Goal: Check status: Check status

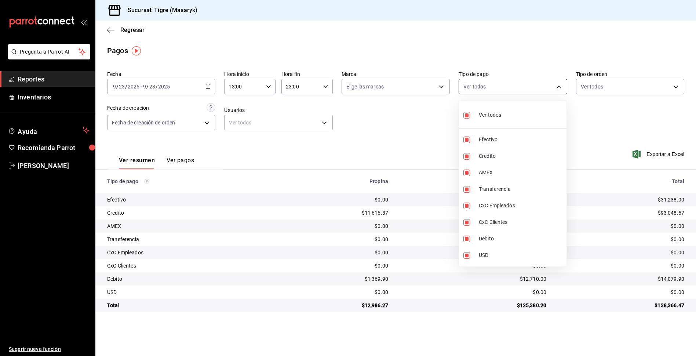
click at [555, 86] on body "Pregunta a Parrot AI Reportes Inventarios Ayuda Recomienda Parrot Tigre Masaryk…" at bounding box center [348, 178] width 696 height 356
click at [468, 113] on input "checkbox" at bounding box center [466, 115] width 7 height 7
checkbox input "false"
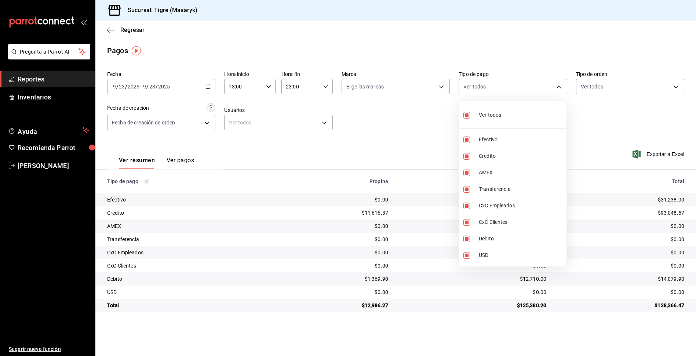
checkbox input "false"
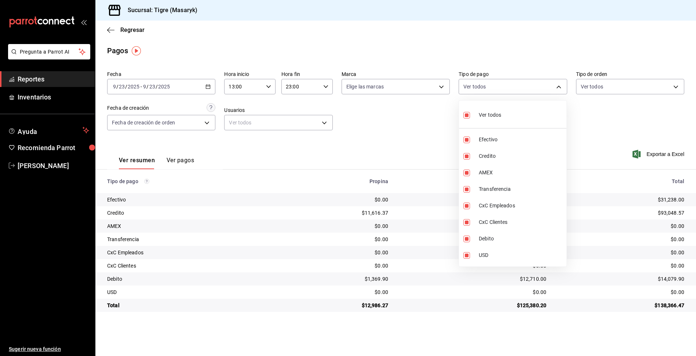
checkbox input "false"
click at [468, 113] on input "checkbox" at bounding box center [466, 115] width 7 height 7
checkbox input "true"
type input "68cfb1b9-f6b2-44be-9d19-cf144159f8e2,563f51c4-7c0d-43b6-837e-e895ac41548e,d9472…"
checkbox input "true"
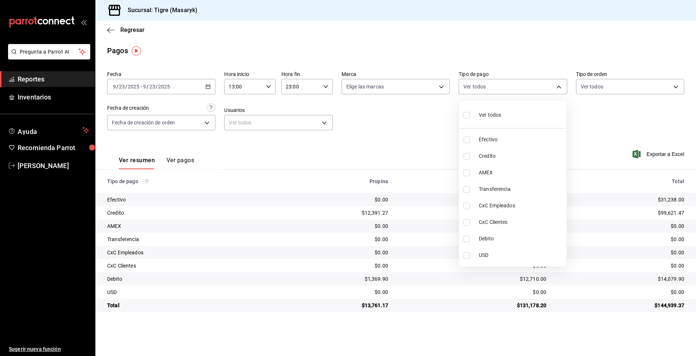
checkbox input "true"
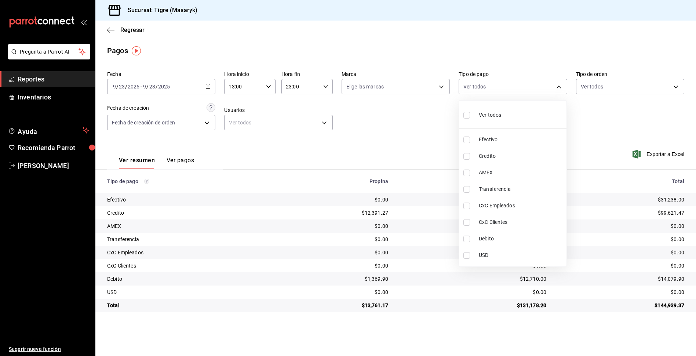
checkbox input "true"
click at [267, 88] on div at bounding box center [348, 178] width 696 height 356
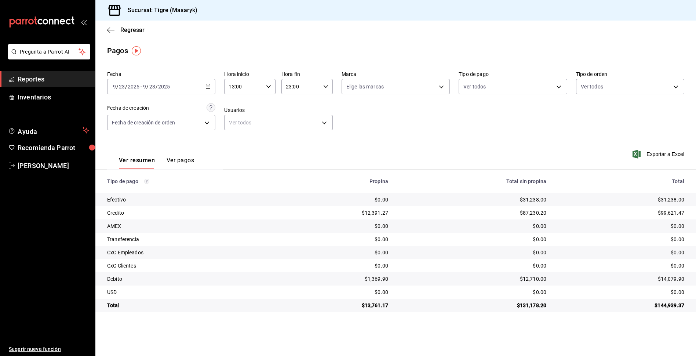
click at [267, 88] on icon "button" at bounding box center [268, 86] width 5 height 5
click at [241, 106] on span "13" at bounding box center [237, 105] width 14 height 6
click at [325, 86] on div at bounding box center [348, 178] width 696 height 356
click at [325, 86] on icon "button" at bounding box center [325, 86] width 5 height 5
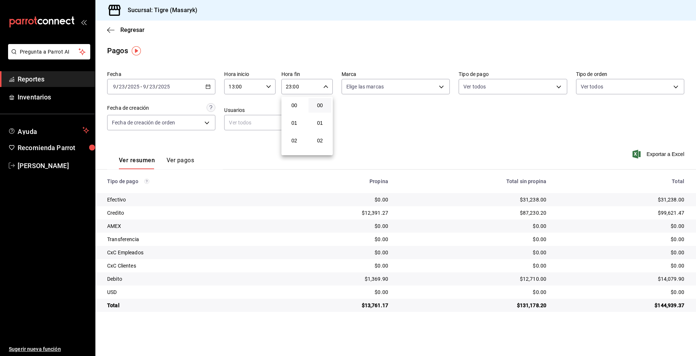
scroll to position [364, 0]
click at [295, 148] on span "23" at bounding box center [294, 146] width 14 height 6
drag, startPoint x: 322, startPoint y: 100, endPoint x: 311, endPoint y: 125, distance: 27.9
click at [311, 125] on button "01" at bounding box center [319, 123] width 23 height 15
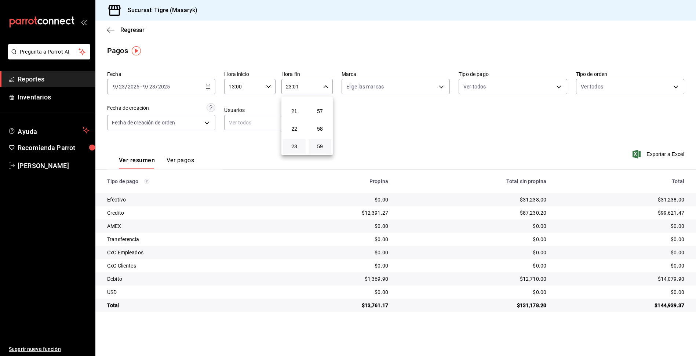
click at [318, 149] on button "59" at bounding box center [319, 146] width 23 height 15
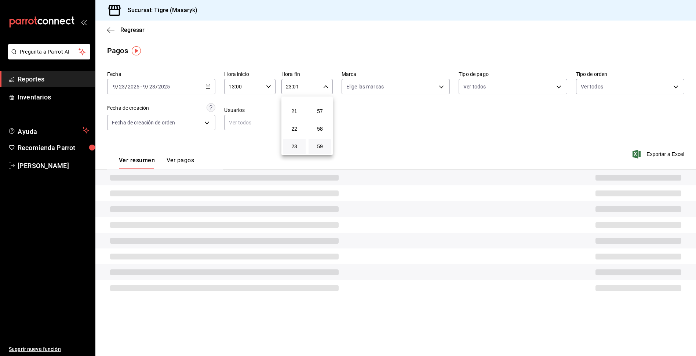
type input "23:59"
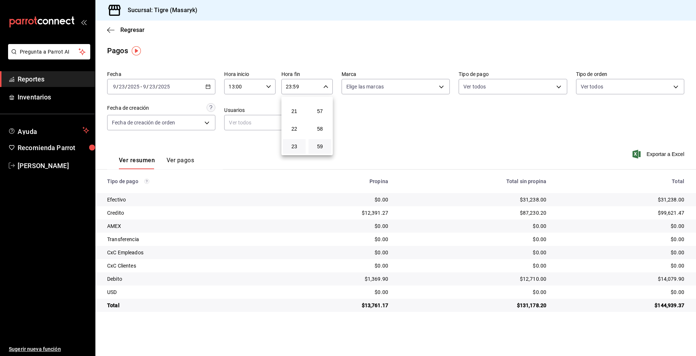
click at [559, 84] on div at bounding box center [348, 178] width 696 height 356
click at [559, 90] on body "Pregunta a Parrot AI Reportes Inventarios Ayuda Recomienda Parrot Tigre Masaryk…" at bounding box center [348, 178] width 696 height 356
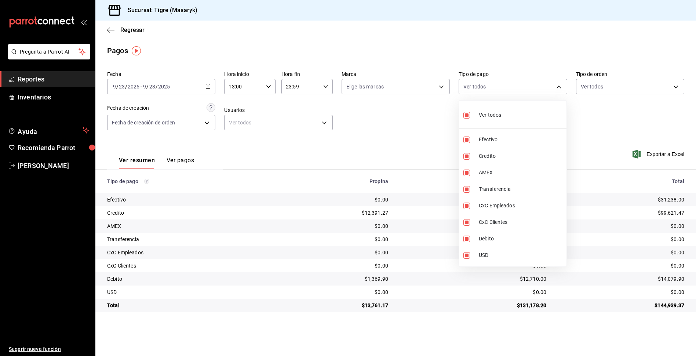
click at [467, 115] on input "checkbox" at bounding box center [466, 115] width 7 height 7
checkbox input "false"
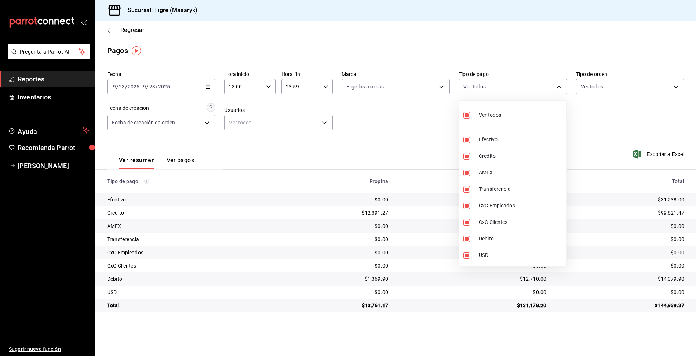
checkbox input "false"
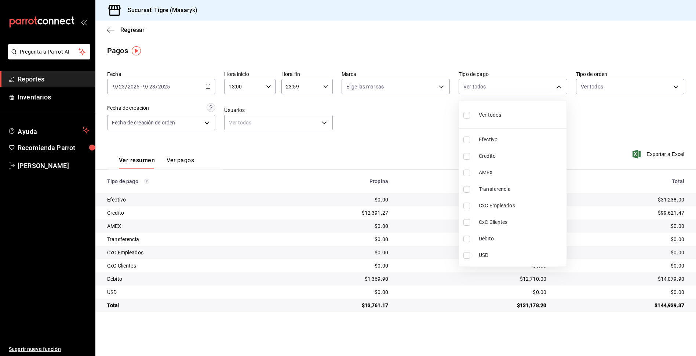
click at [469, 154] on input "checkbox" at bounding box center [466, 156] width 7 height 7
checkbox input "true"
type input "563f51c4-7c0d-43b6-837e-e895ac41548e"
click at [466, 239] on input "checkbox" at bounding box center [466, 238] width 7 height 7
checkbox input "true"
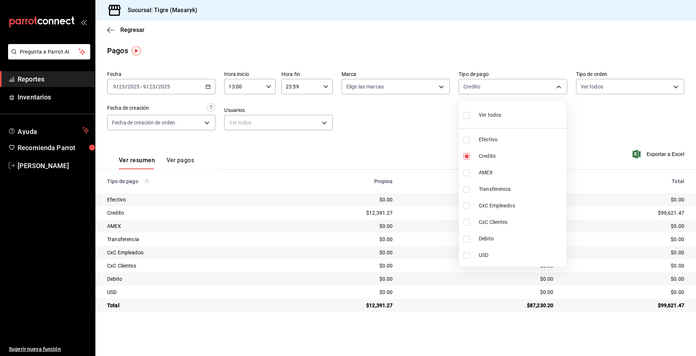
type input "563f51c4-7c0d-43b6-837e-e895ac41548e,a8f1af16-94e3-41ee-854d-4aaa38aa7ebf"
click at [609, 132] on div at bounding box center [348, 178] width 696 height 356
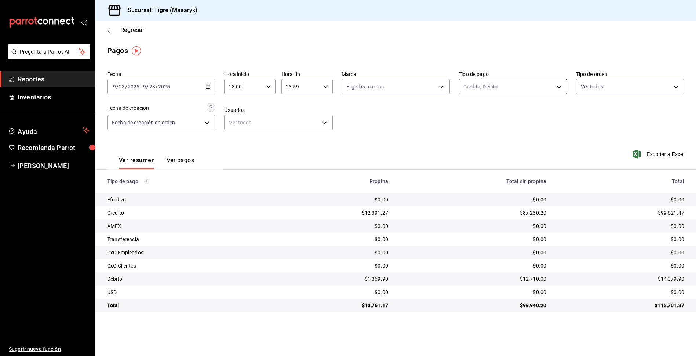
click at [557, 87] on body "Pregunta a Parrot AI Reportes Inventarios Ayuda Recomienda Parrot Tigre Masaryk…" at bounding box center [348, 178] width 696 height 356
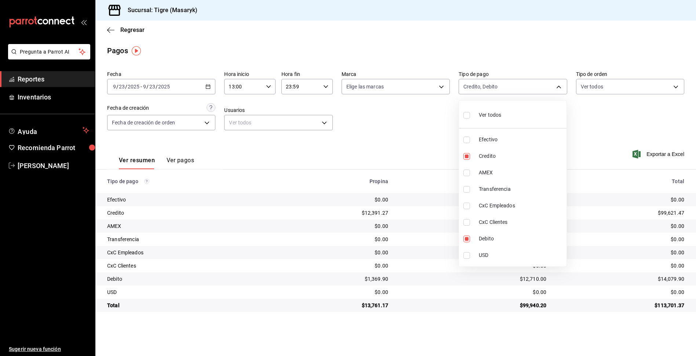
click at [470, 114] on label at bounding box center [468, 115] width 10 height 11
click at [470, 114] on input "checkbox" at bounding box center [466, 115] width 7 height 7
checkbox input "false"
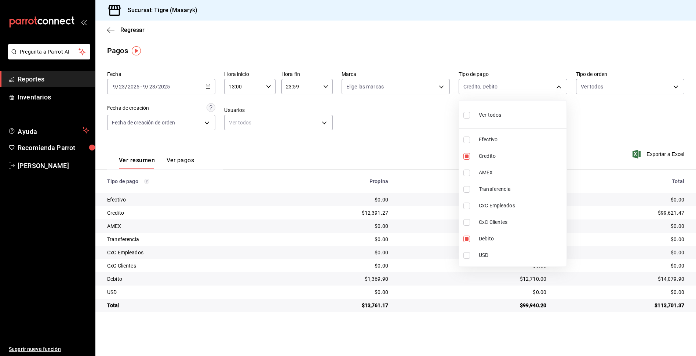
checkbox input "false"
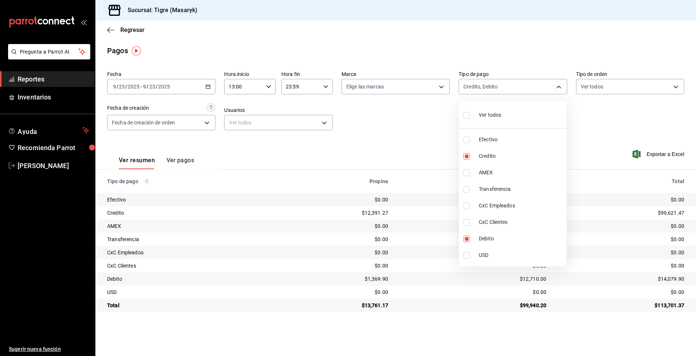
checkbox input "false"
click at [270, 85] on div at bounding box center [348, 178] width 696 height 356
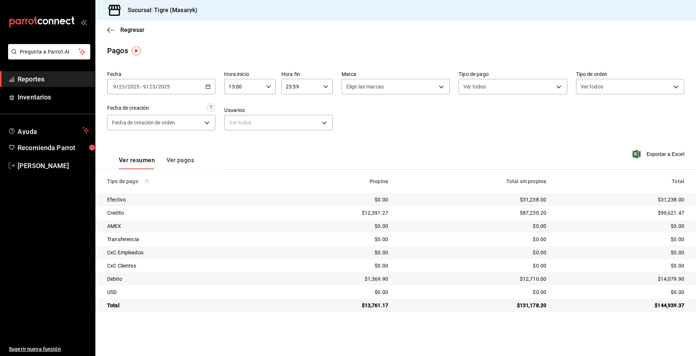
click at [266, 88] on div "13:00 Hora inicio" at bounding box center [249, 86] width 51 height 15
click at [235, 108] on button "13" at bounding box center [237, 105] width 23 height 15
click at [324, 88] on div at bounding box center [348, 178] width 696 height 356
click at [325, 88] on icon "button" at bounding box center [325, 86] width 5 height 5
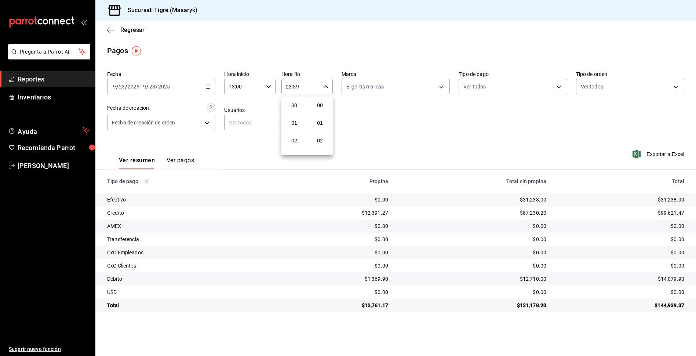
scroll to position [998, 0]
click at [295, 147] on span "23" at bounding box center [294, 146] width 14 height 6
click at [556, 88] on div at bounding box center [348, 178] width 696 height 356
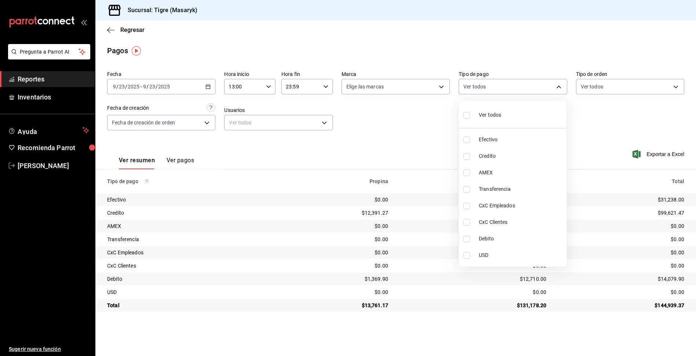
click at [556, 88] on body "Pregunta a Parrot AI Reportes Inventarios Ayuda Recomienda Parrot Tigre Masaryk…" at bounding box center [348, 178] width 696 height 356
click at [467, 153] on input "checkbox" at bounding box center [466, 156] width 7 height 7
checkbox input "true"
type input "563f51c4-7c0d-43b6-837e-e895ac41548e"
click at [468, 238] on input "checkbox" at bounding box center [466, 238] width 7 height 7
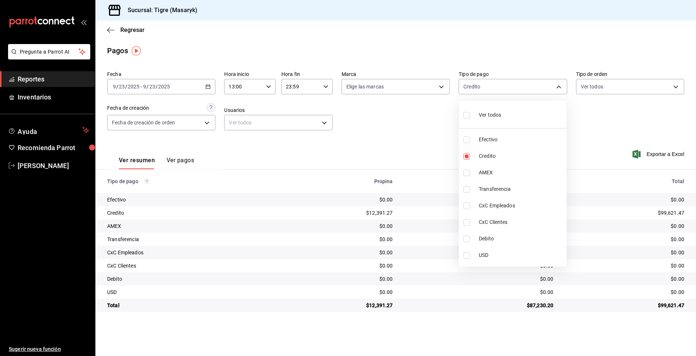
checkbox input "true"
type input "563f51c4-7c0d-43b6-837e-e895ac41548e,a8f1af16-94e3-41ee-854d-4aaa38aa7ebf"
click at [423, 144] on div at bounding box center [348, 178] width 696 height 356
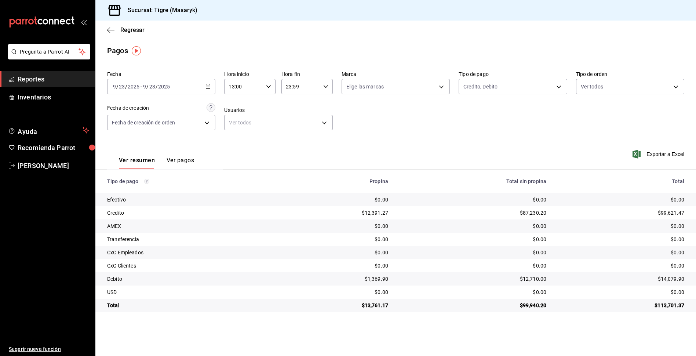
click at [267, 87] on icon "button" at bounding box center [268, 86] width 5 height 5
click at [237, 105] on span "13" at bounding box center [237, 105] width 14 height 6
click at [327, 86] on div at bounding box center [348, 178] width 696 height 356
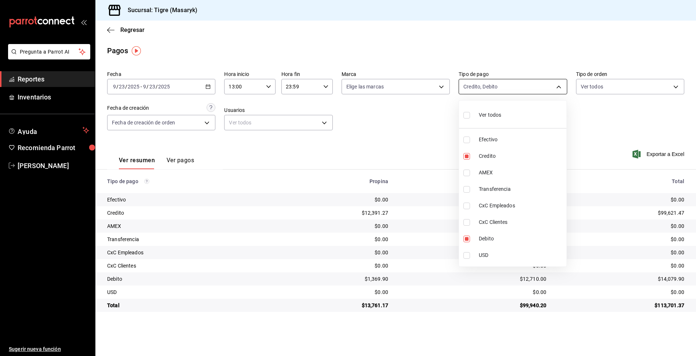
click at [561, 85] on body "Pregunta a Parrot AI Reportes Inventarios Ayuda Recomienda Parrot Tigre Masaryk…" at bounding box center [348, 178] width 696 height 356
click at [464, 114] on input "checkbox" at bounding box center [466, 115] width 7 height 7
checkbox input "true"
type input "68cfb1b9-f6b2-44be-9d19-cf144159f8e2,563f51c4-7c0d-43b6-837e-e895ac41548e,d9472…"
checkbox input "true"
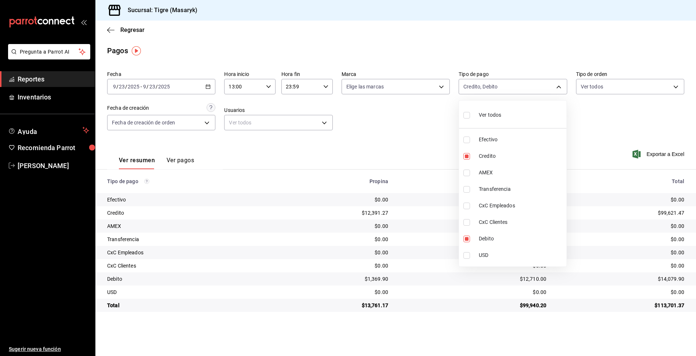
checkbox input "true"
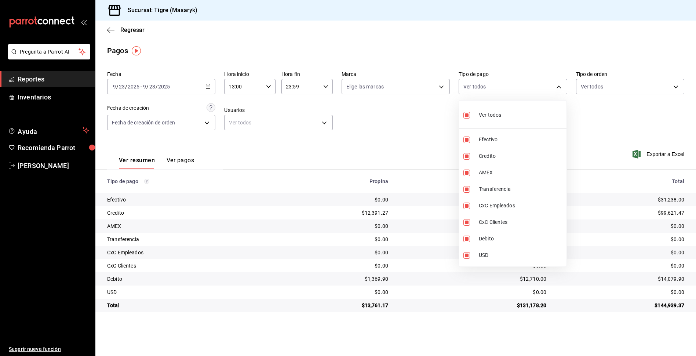
click at [439, 136] on div at bounding box center [348, 178] width 696 height 356
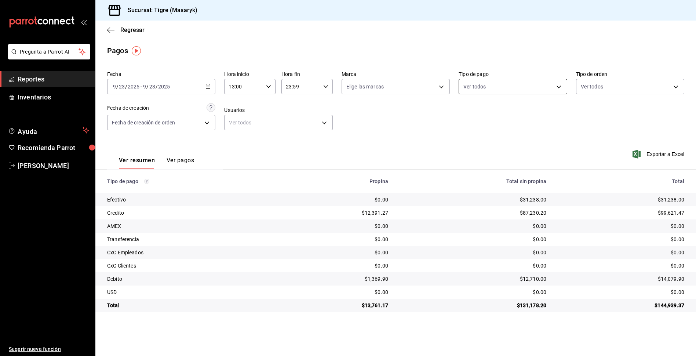
click at [562, 87] on body "Pregunta a Parrot AI Reportes Inventarios Ayuda Recomienda Parrot Tigre Masaryk…" at bounding box center [348, 178] width 696 height 356
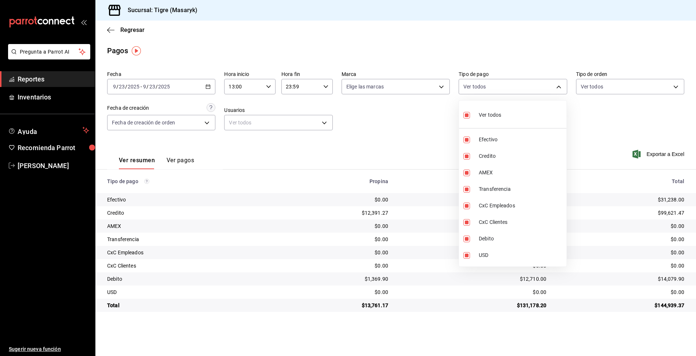
click at [467, 112] on input "checkbox" at bounding box center [466, 115] width 7 height 7
checkbox input "false"
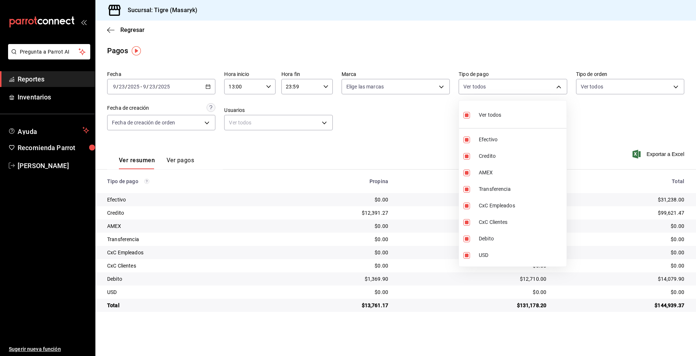
checkbox input "false"
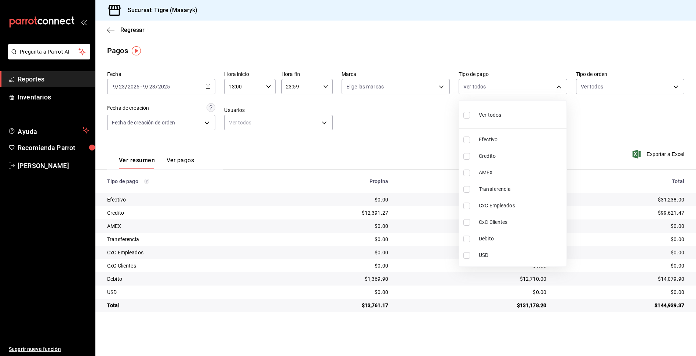
click at [465, 116] on input "checkbox" at bounding box center [466, 115] width 7 height 7
checkbox input "true"
type input "68cfb1b9-f6b2-44be-9d19-cf144159f8e2,563f51c4-7c0d-43b6-837e-e895ac41548e,d9472…"
checkbox input "true"
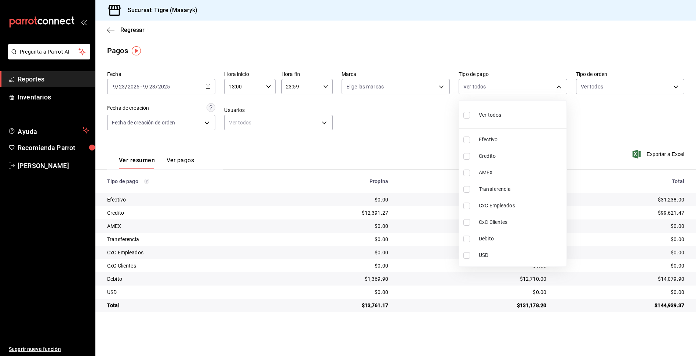
checkbox input "true"
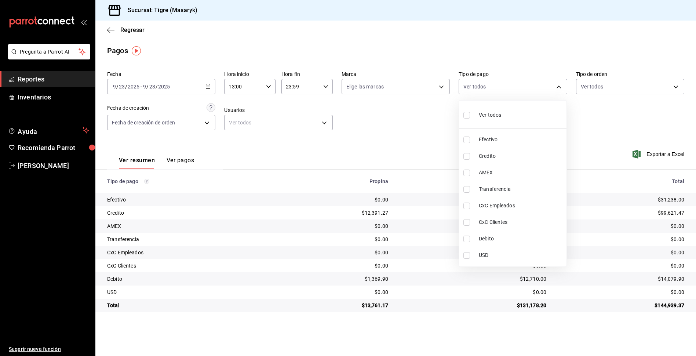
checkbox input "true"
click at [449, 122] on div at bounding box center [348, 178] width 696 height 356
click at [561, 86] on body "Pregunta a Parrot AI Reportes Inventarios Ayuda Recomienda Parrot Tigre Masaryk…" at bounding box center [348, 178] width 696 height 356
click at [465, 116] on input "checkbox" at bounding box center [466, 115] width 7 height 7
checkbox input "false"
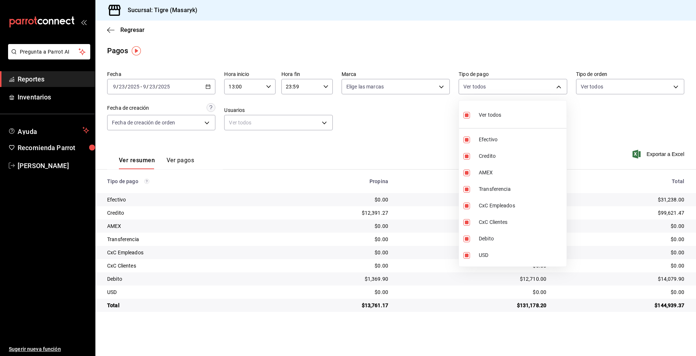
checkbox input "false"
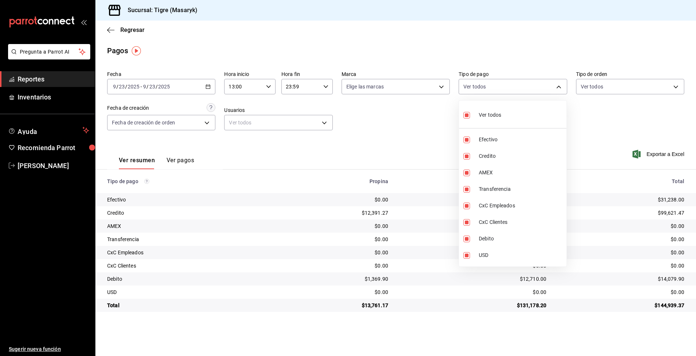
checkbox input "false"
click at [465, 116] on input "checkbox" at bounding box center [466, 115] width 7 height 7
checkbox input "true"
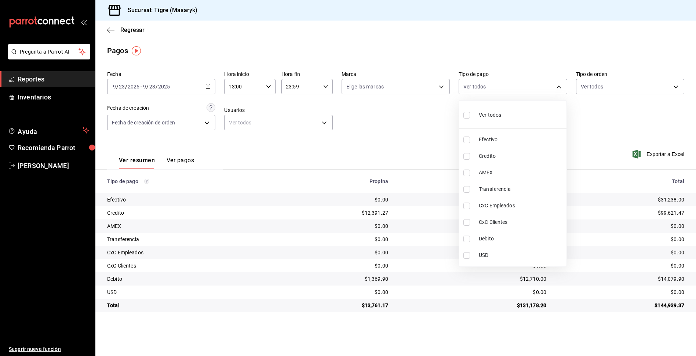
type input "68cfb1b9-f6b2-44be-9d19-cf144159f8e2,563f51c4-7c0d-43b6-837e-e895ac41548e,d9472…"
checkbox input "true"
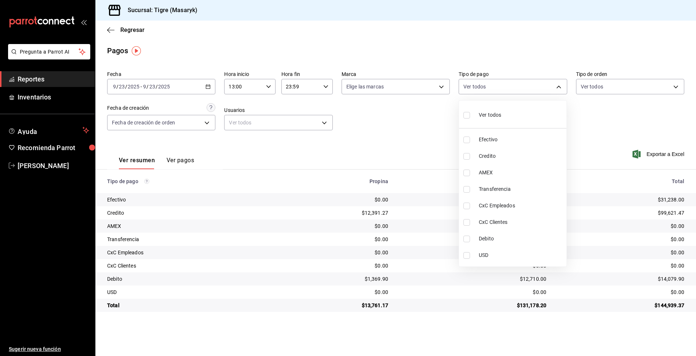
checkbox input "true"
click at [433, 117] on div at bounding box center [348, 178] width 696 height 356
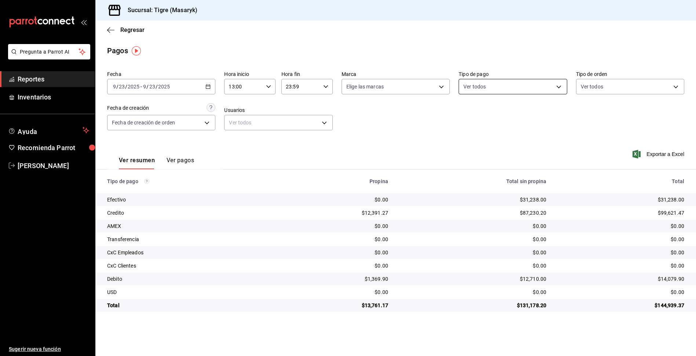
click at [557, 88] on body "Pregunta a Parrot AI Reportes Inventarios Ayuda Recomienda Parrot Tigre Masaryk…" at bounding box center [348, 178] width 696 height 356
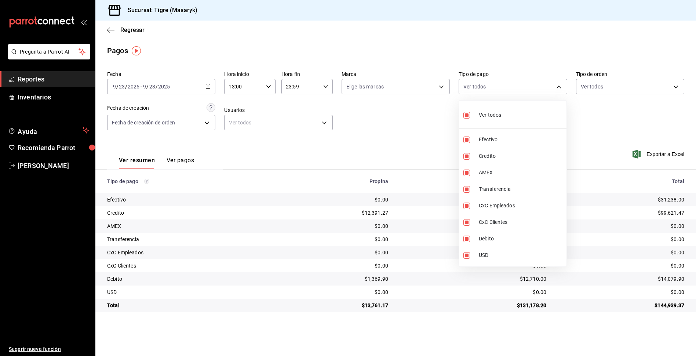
click at [467, 115] on input "checkbox" at bounding box center [466, 115] width 7 height 7
checkbox input "false"
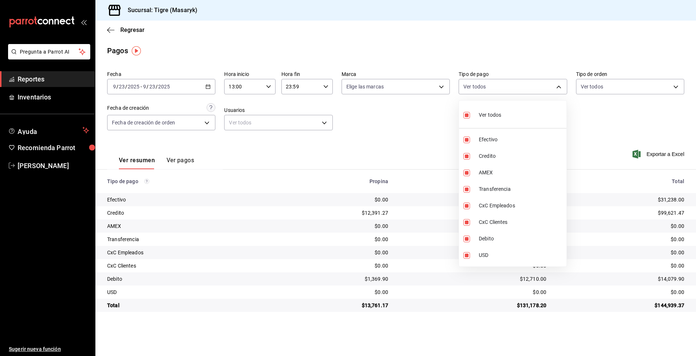
checkbox input "false"
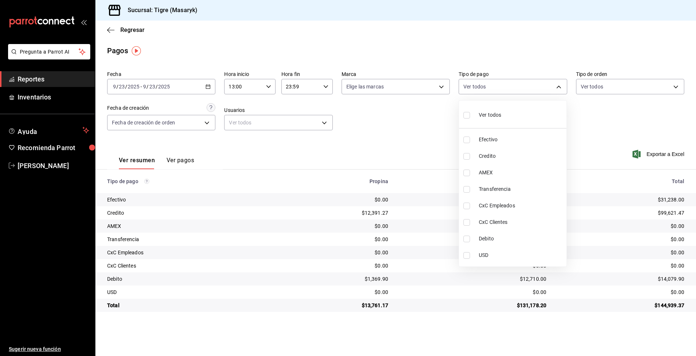
click at [472, 158] on label at bounding box center [468, 156] width 10 height 7
click at [470, 158] on input "checkbox" at bounding box center [466, 156] width 7 height 7
checkbox input "false"
click at [469, 156] on input "checkbox" at bounding box center [466, 156] width 7 height 7
checkbox input "true"
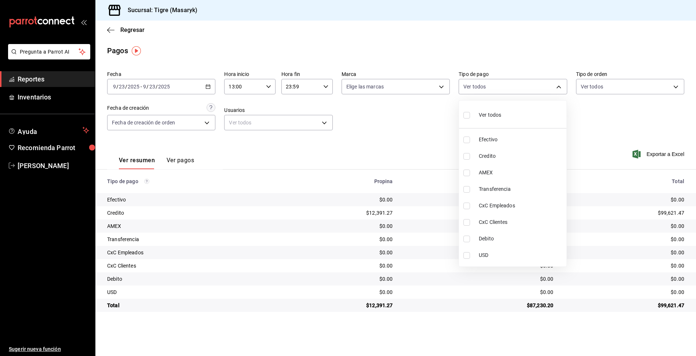
type input "563f51c4-7c0d-43b6-837e-e895ac41548e"
click at [467, 237] on input "checkbox" at bounding box center [466, 238] width 7 height 7
checkbox input "true"
type input "563f51c4-7c0d-43b6-837e-e895ac41548e,a8f1af16-94e3-41ee-854d-4aaa38aa7ebf"
click at [599, 140] on div at bounding box center [348, 178] width 696 height 356
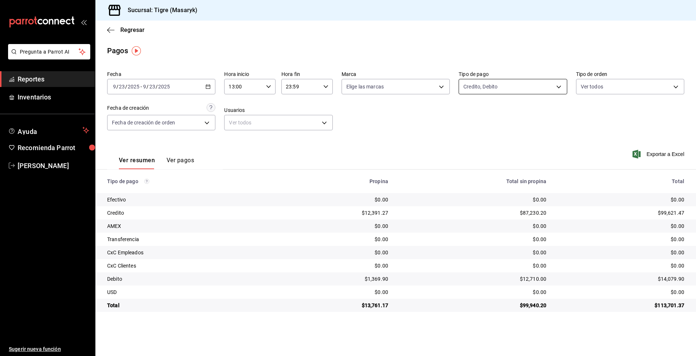
click at [558, 88] on body "Pregunta a Parrot AI Reportes Inventarios Ayuda Recomienda Parrot Tigre Masaryk…" at bounding box center [348, 178] width 696 height 356
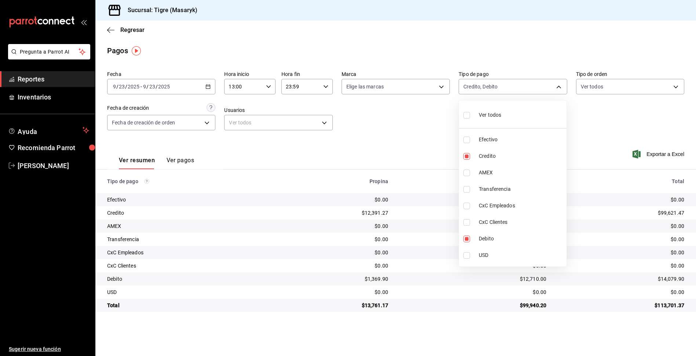
click at [468, 116] on input "checkbox" at bounding box center [466, 115] width 7 height 7
checkbox input "true"
type input "68cfb1b9-f6b2-44be-9d19-cf144159f8e2,563f51c4-7c0d-43b6-837e-e895ac41548e,d9472…"
checkbox input "true"
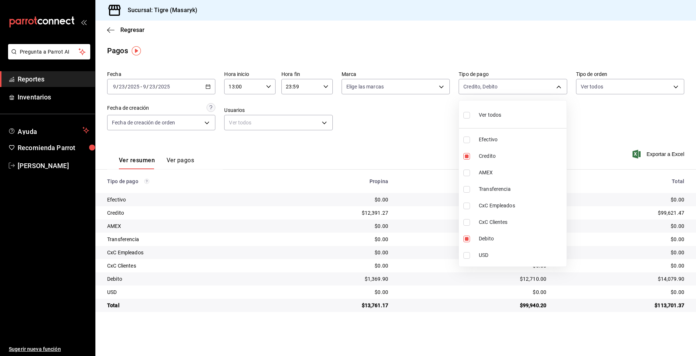
checkbox input "true"
click at [611, 132] on div at bounding box center [348, 178] width 696 height 356
